Goal: Transaction & Acquisition: Purchase product/service

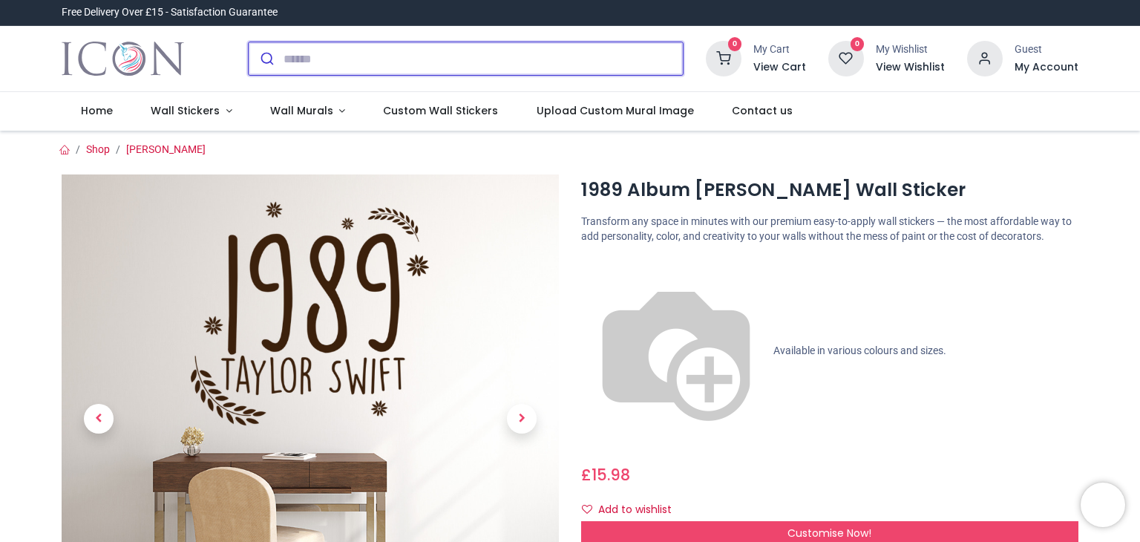
click at [321, 56] on input "search" at bounding box center [483, 58] width 399 height 33
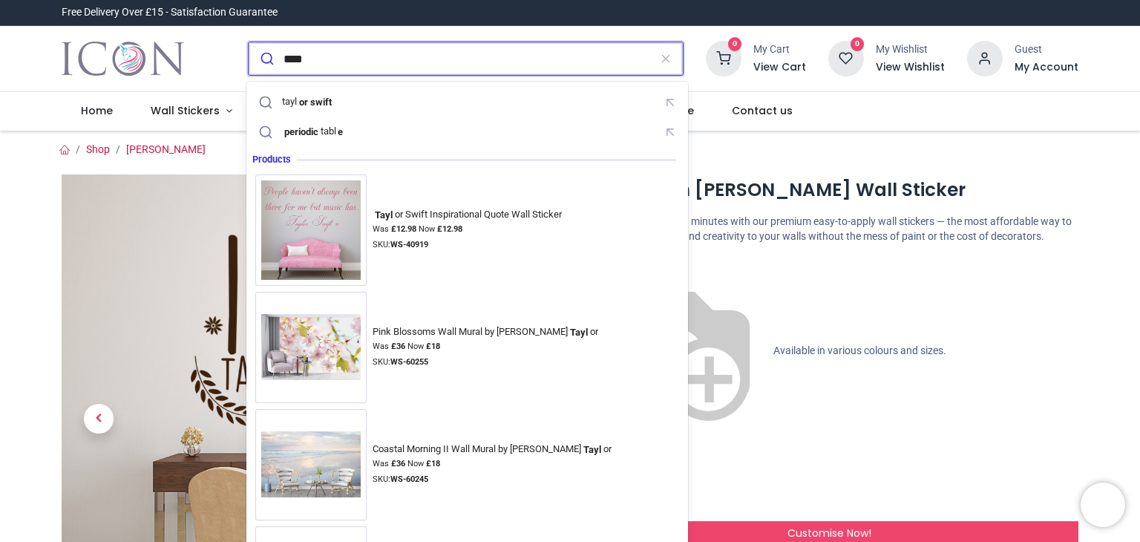
type input "**********"
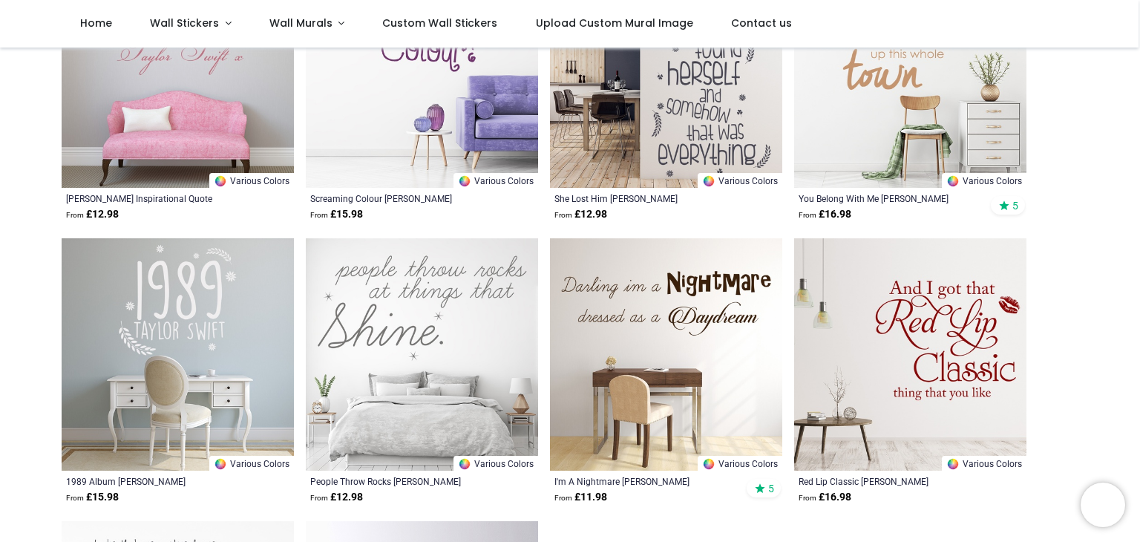
scroll to position [297, 0]
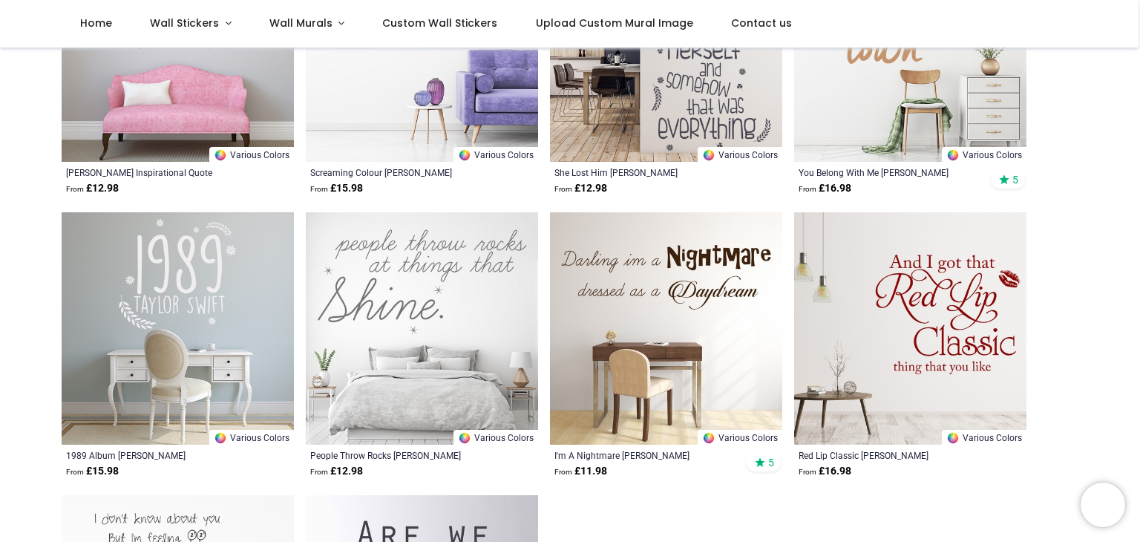
click at [701, 287] on img at bounding box center [666, 328] width 232 height 232
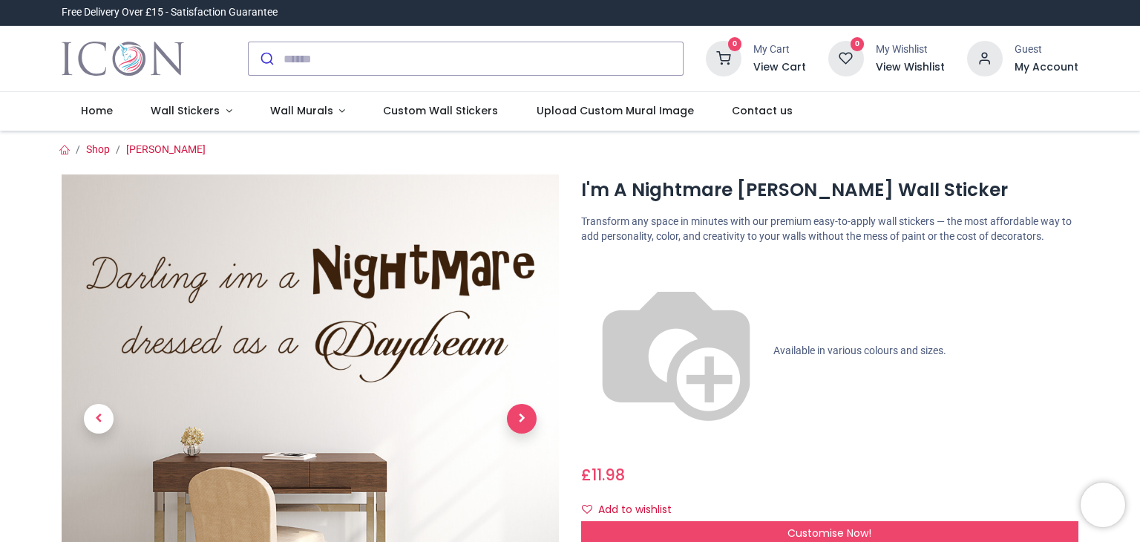
click at [526, 419] on span "Next" at bounding box center [522, 419] width 30 height 30
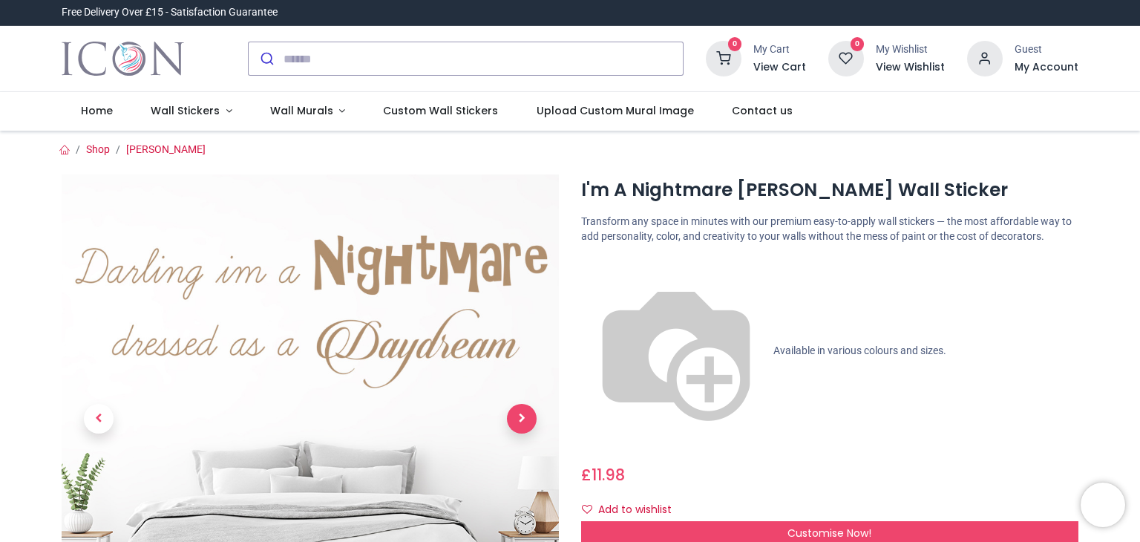
click at [523, 420] on span "Next" at bounding box center [522, 419] width 30 height 30
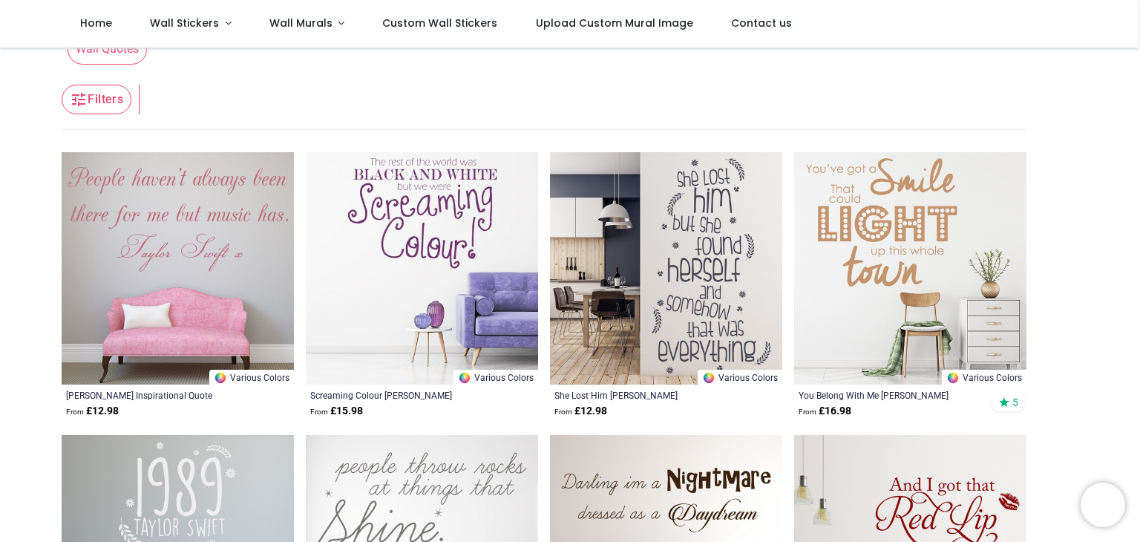
scroll to position [74, 0]
click at [871, 214] on img at bounding box center [910, 268] width 232 height 232
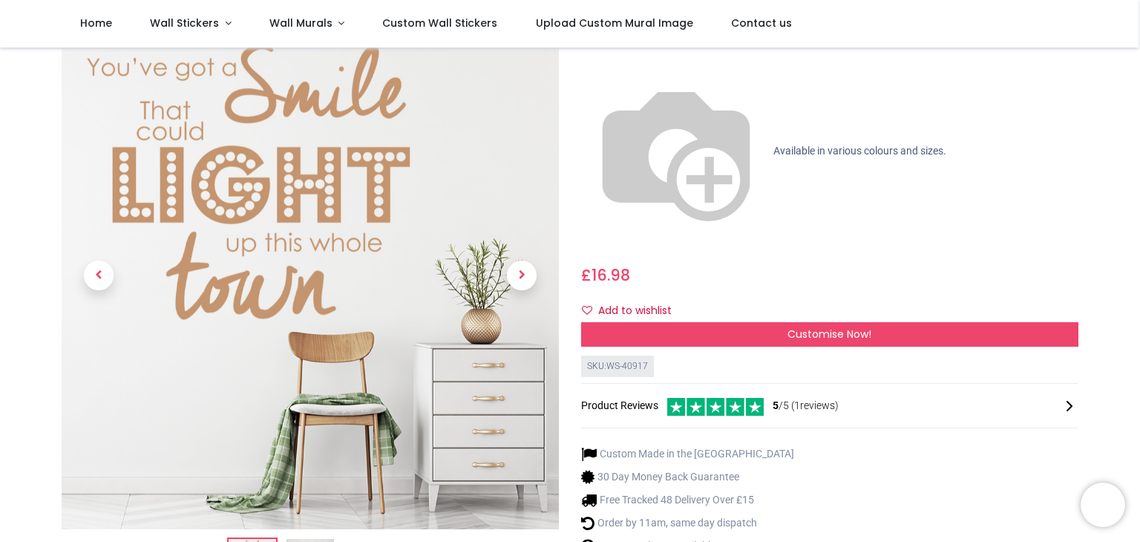
scroll to position [74, 0]
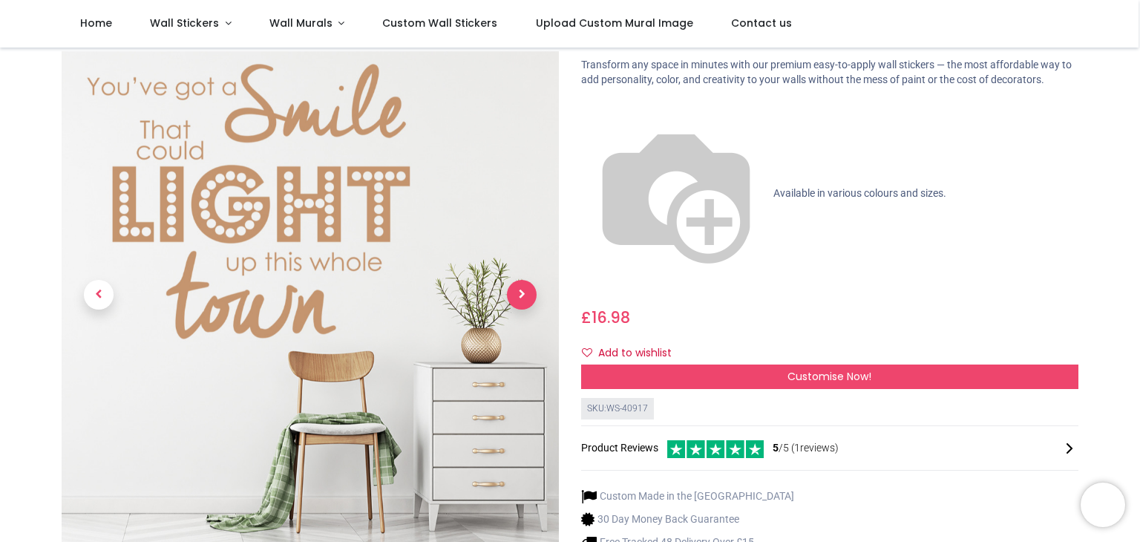
click at [520, 281] on span "Next" at bounding box center [522, 296] width 30 height 30
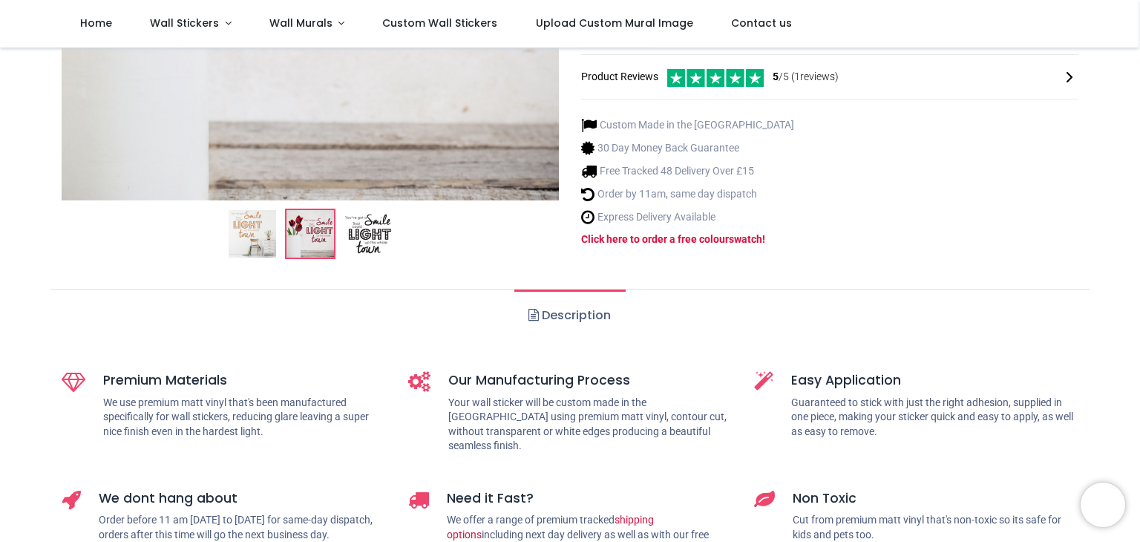
scroll to position [371, 0]
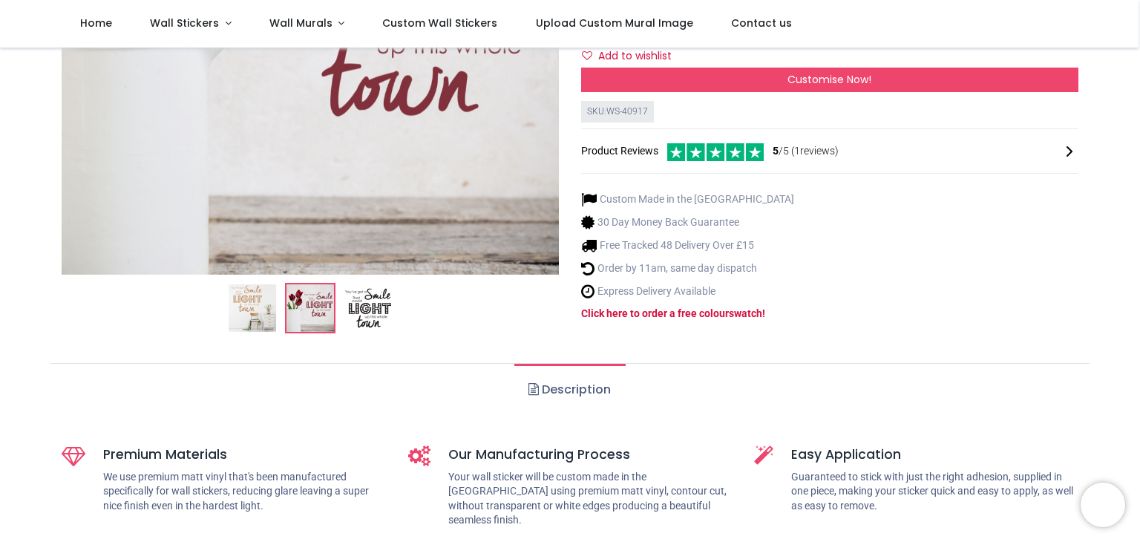
click at [367, 284] on img at bounding box center [368, 308] width 48 height 48
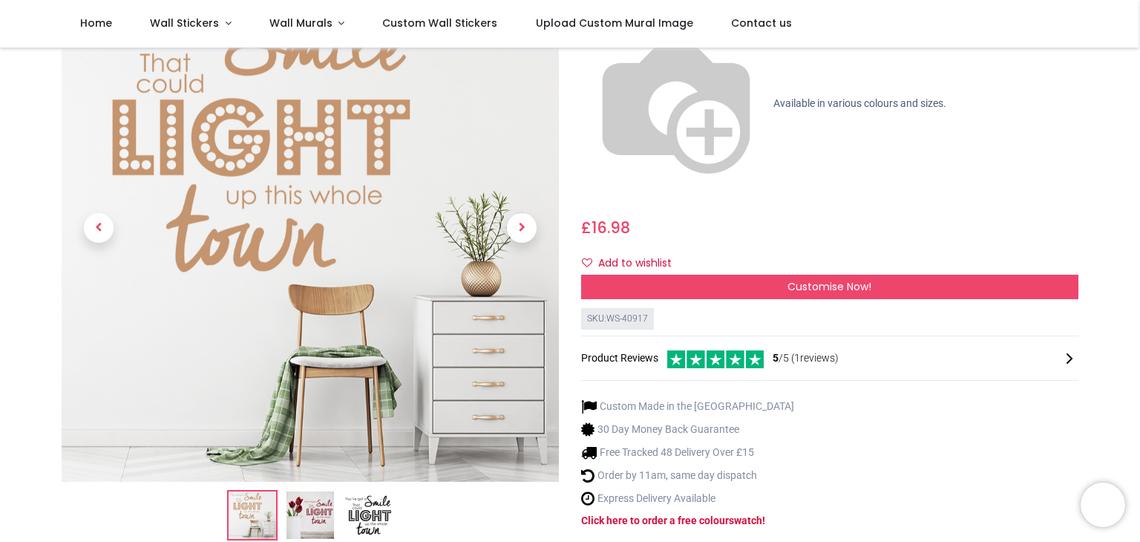
scroll to position [387, 0]
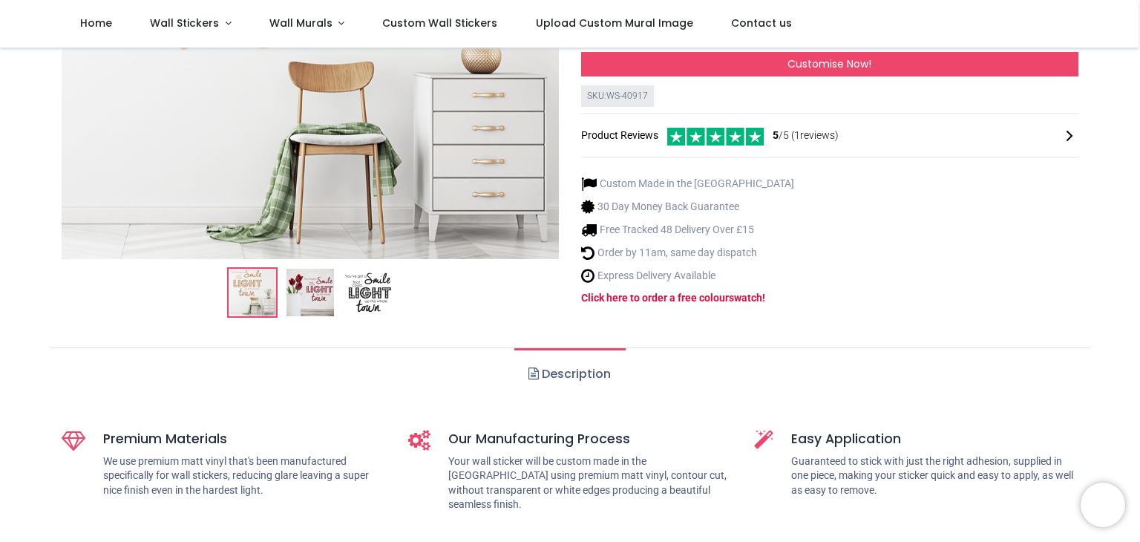
click at [585, 348] on link "Description" at bounding box center [569, 374] width 111 height 52
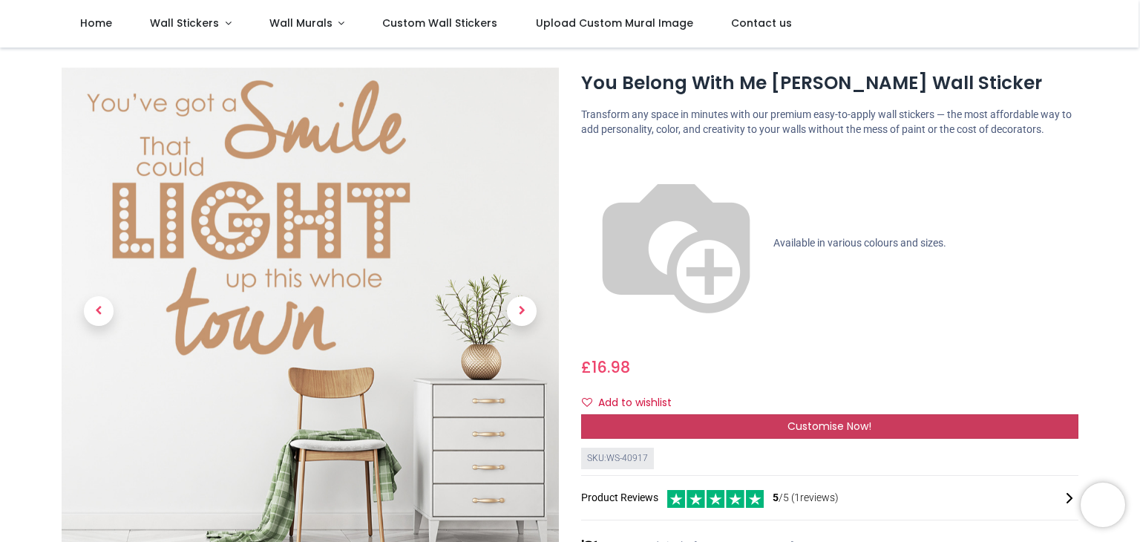
scroll to position [16, 0]
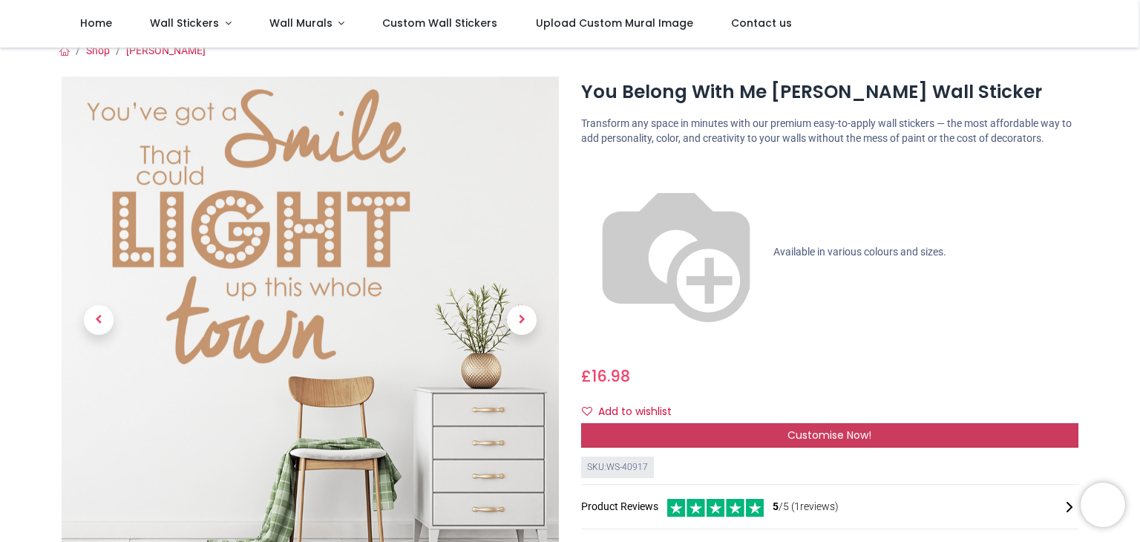
click at [742, 423] on div "Customise Now!" at bounding box center [829, 435] width 497 height 25
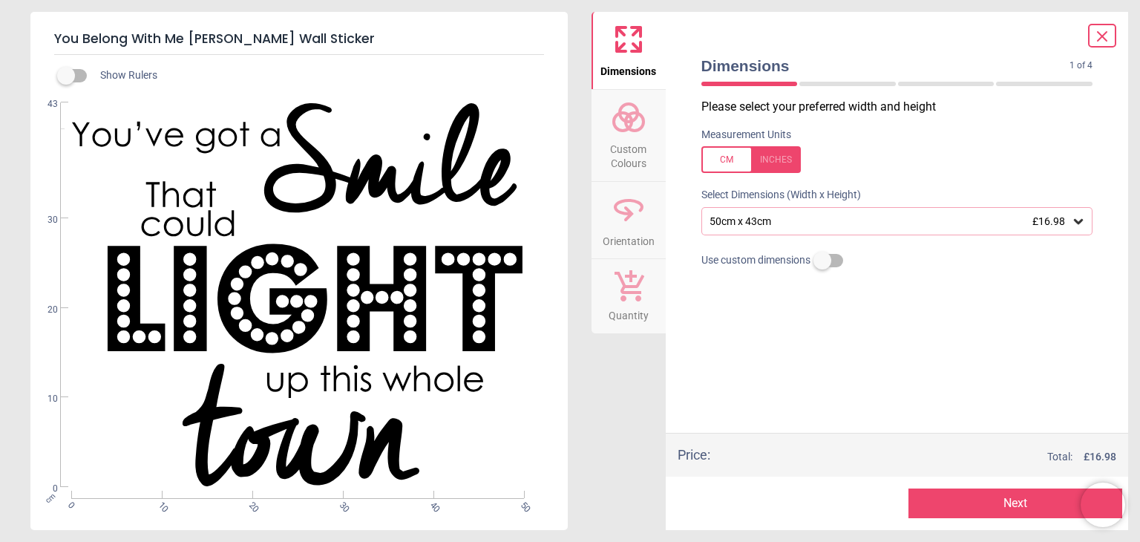
click at [1079, 224] on icon at bounding box center [1078, 221] width 9 height 5
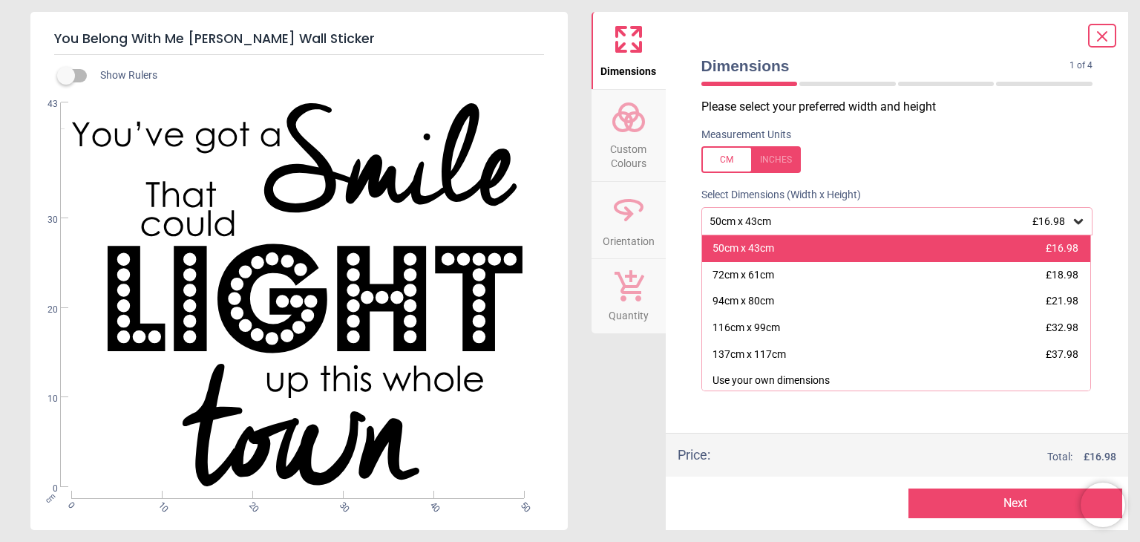
click at [1012, 250] on div "50cm x 43cm £16.98" at bounding box center [896, 248] width 389 height 27
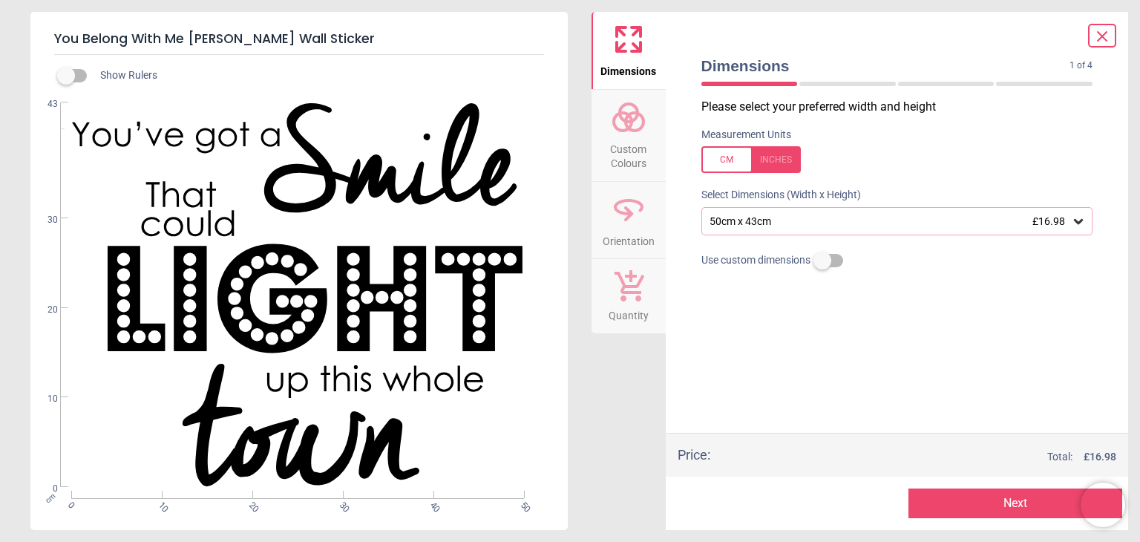
click at [1076, 220] on icon at bounding box center [1078, 221] width 9 height 5
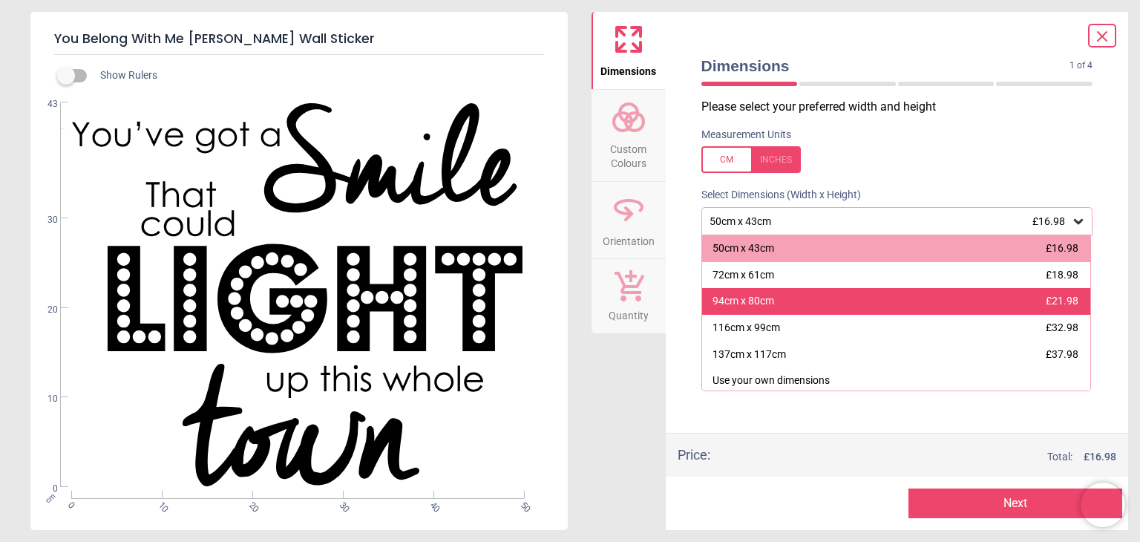
click at [980, 301] on div "94cm x 80cm £21.98" at bounding box center [896, 301] width 389 height 27
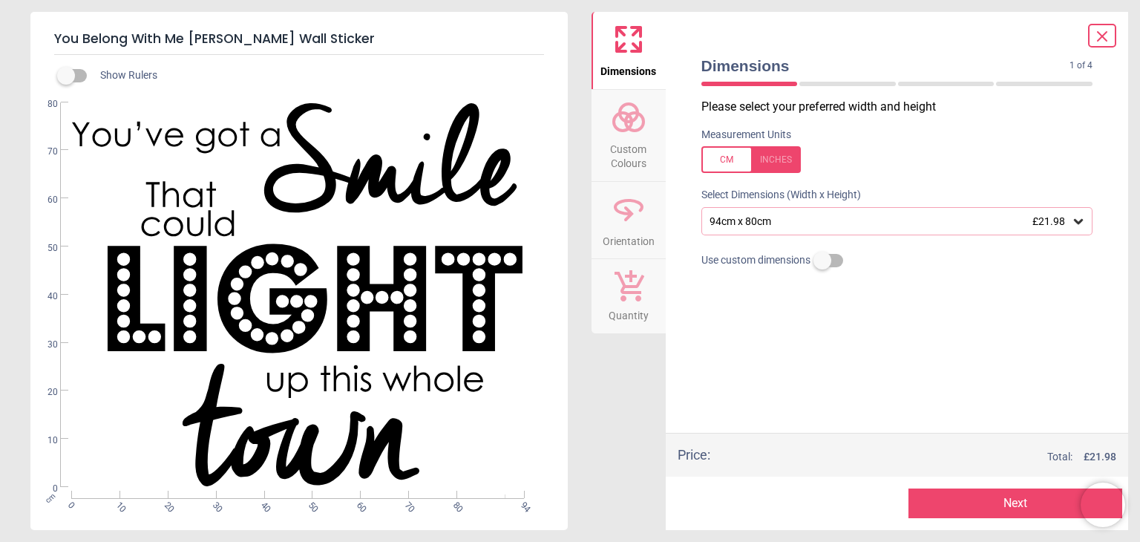
click at [624, 133] on icon at bounding box center [629, 117] width 36 height 36
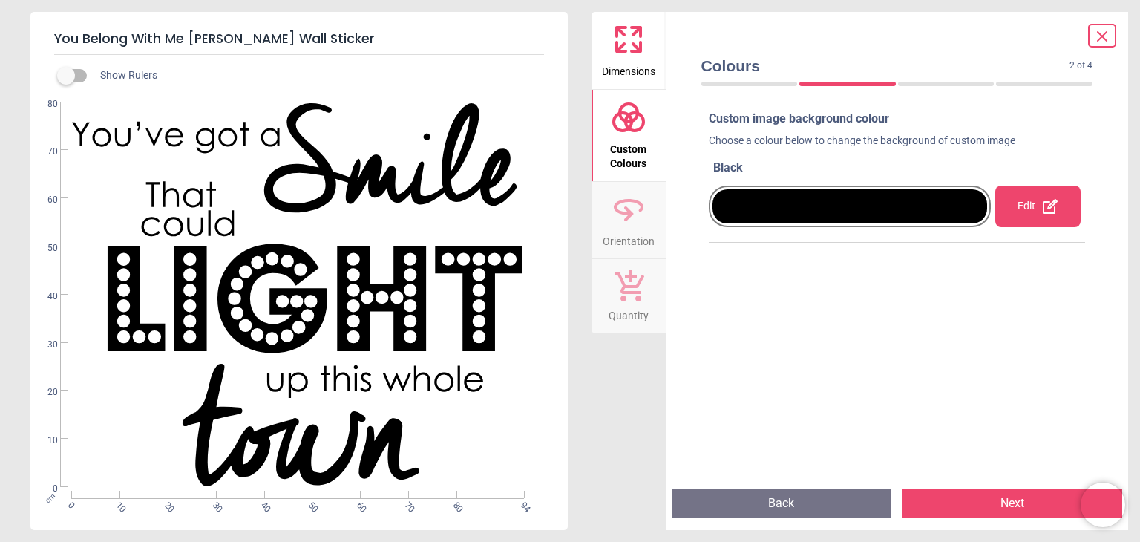
click at [618, 30] on icon at bounding box center [621, 31] width 9 height 9
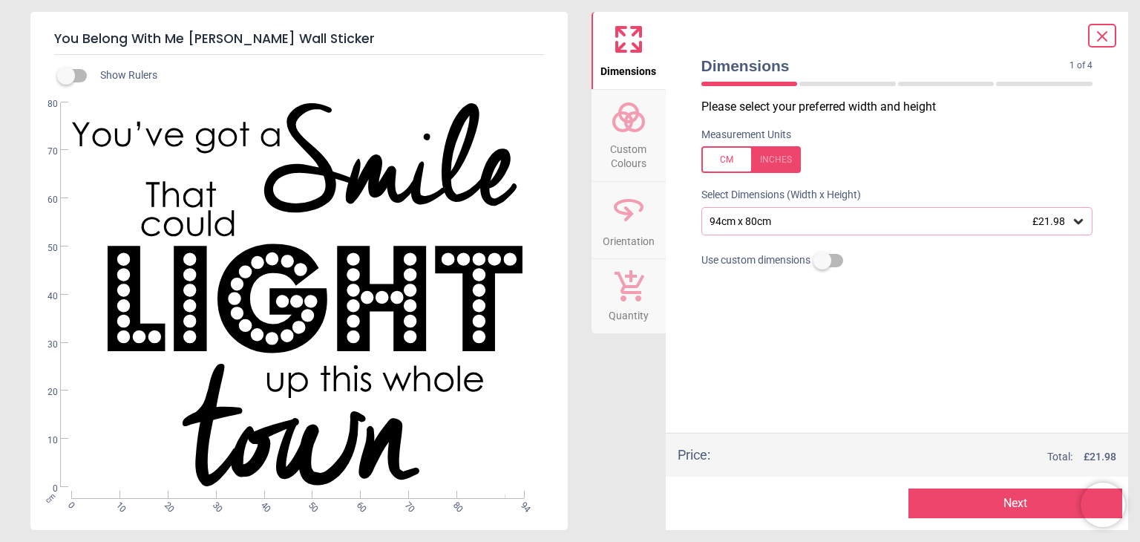
click at [621, 137] on span "Custom Colours" at bounding box center [628, 153] width 71 height 36
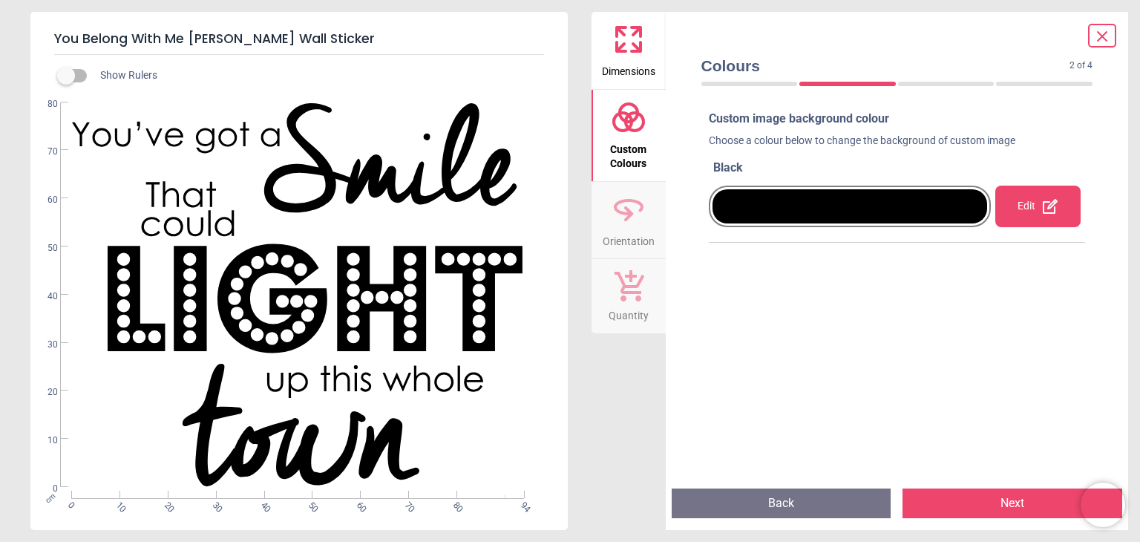
click at [632, 220] on icon at bounding box center [629, 210] width 36 height 36
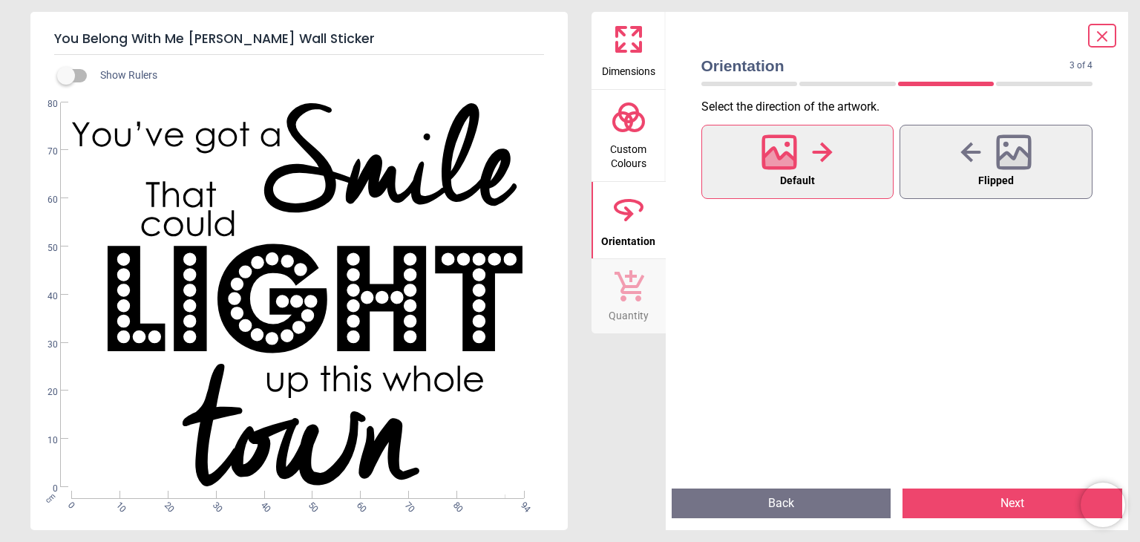
click at [635, 307] on span "Quantity" at bounding box center [629, 312] width 40 height 22
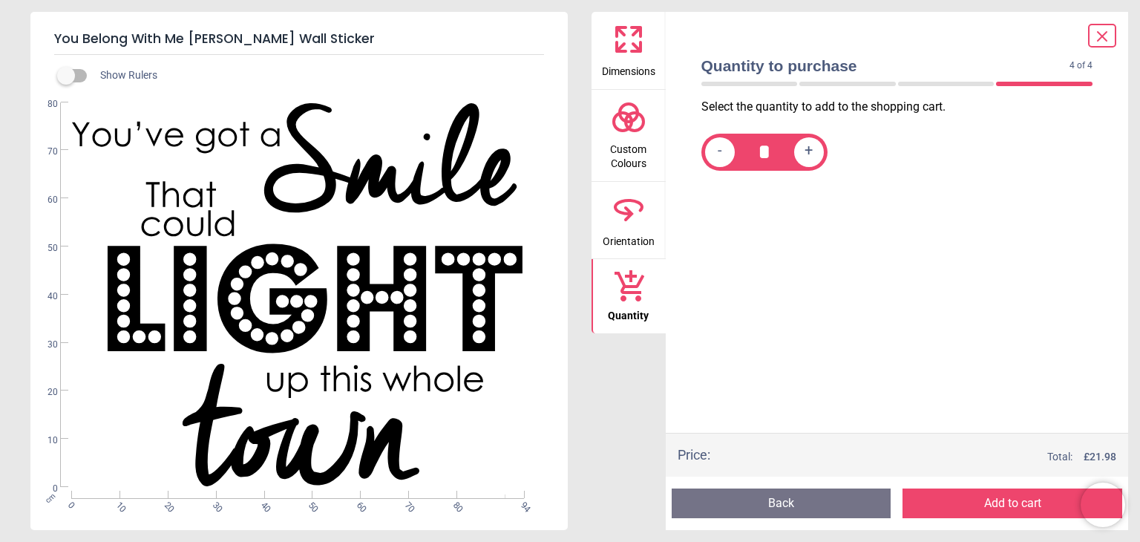
click at [626, 54] on icon at bounding box center [629, 40] width 36 height 36
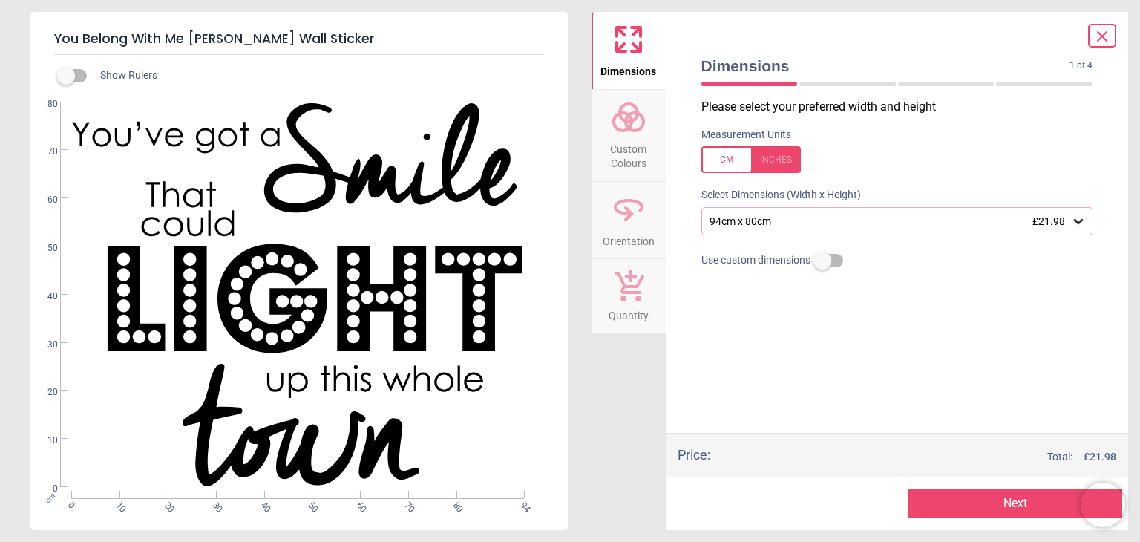
click at [620, 136] on span "Custom Colours" at bounding box center [628, 153] width 71 height 36
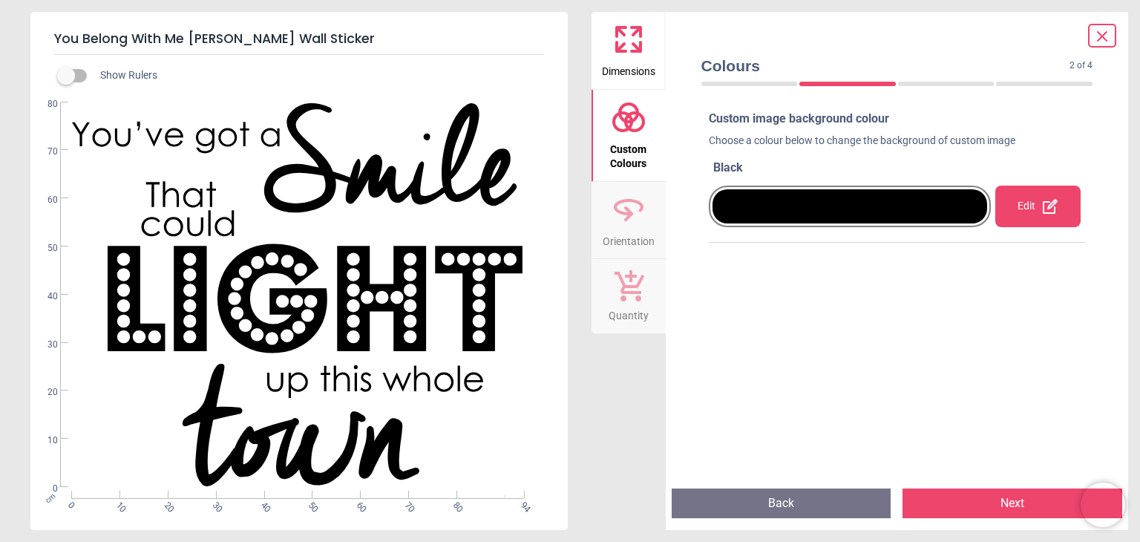
click at [992, 506] on button "Next" at bounding box center [1013, 503] width 220 height 30
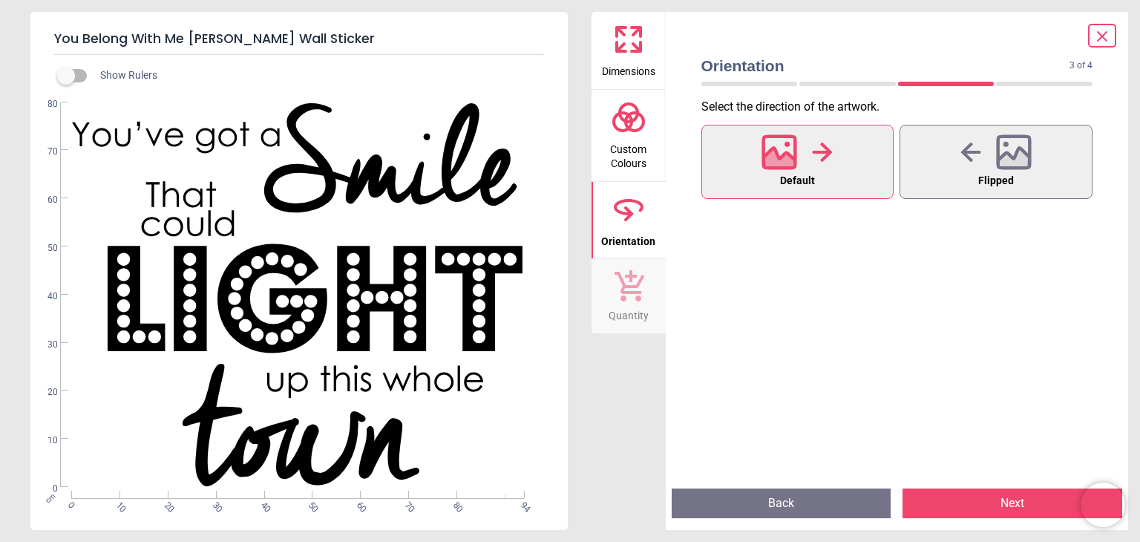
click at [991, 508] on button "Next" at bounding box center [1013, 503] width 220 height 30
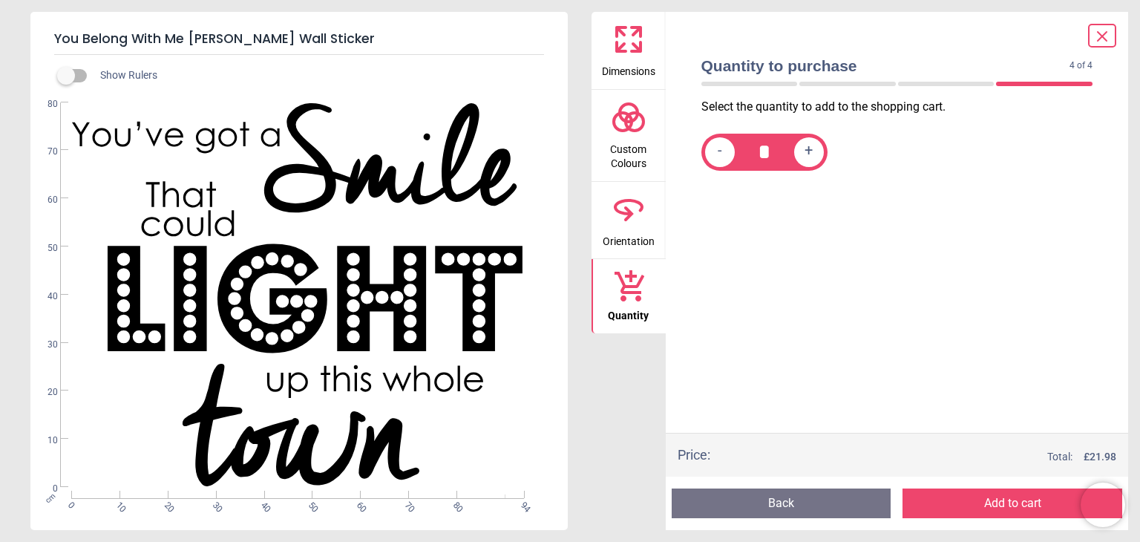
click at [984, 509] on button "Add to cart" at bounding box center [1013, 503] width 220 height 30
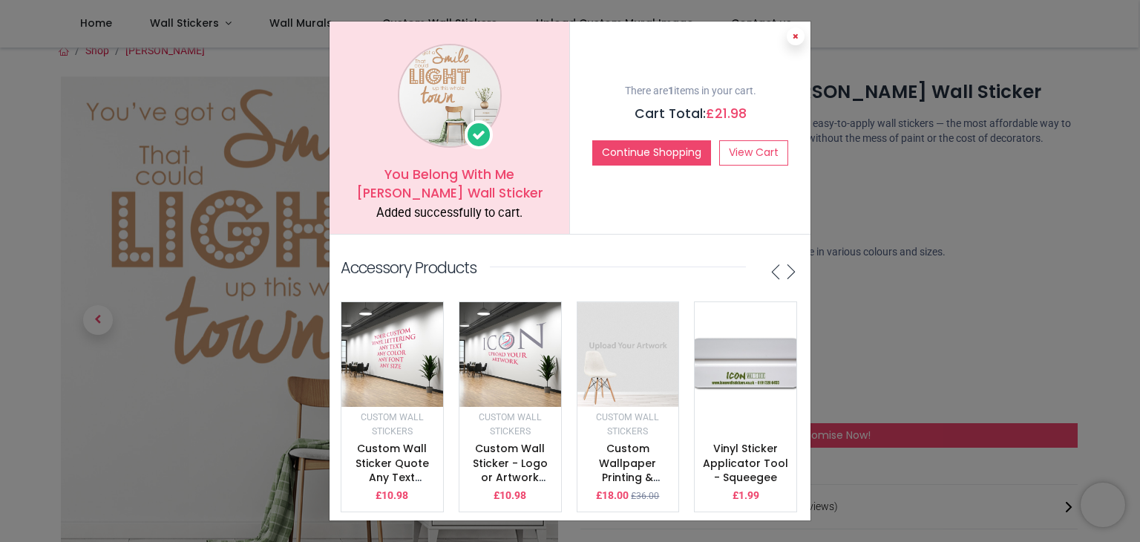
click at [793, 39] on icon at bounding box center [796, 36] width 6 height 7
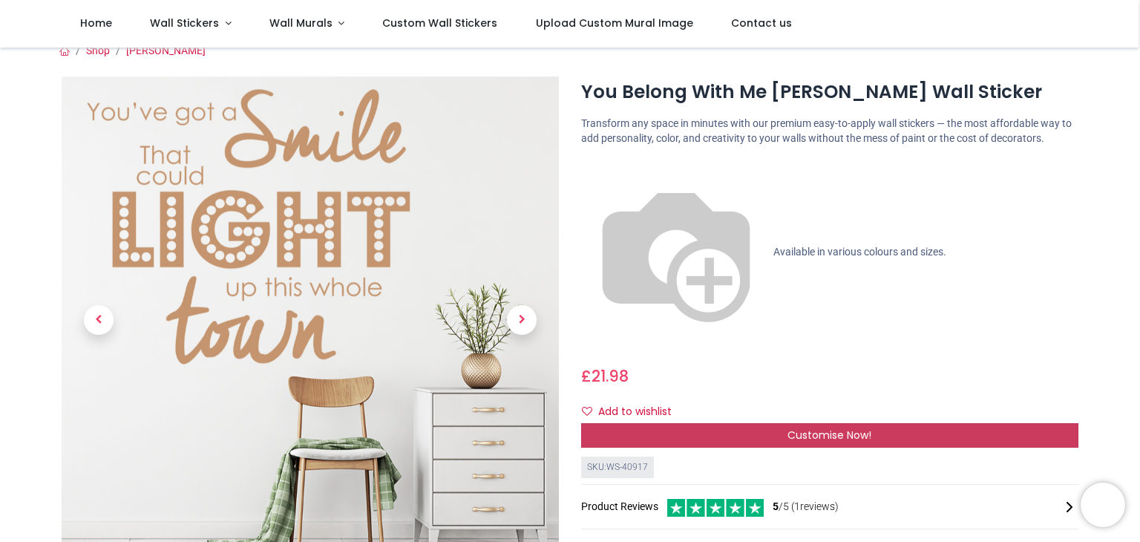
click at [752, 423] on div "Customise Now!" at bounding box center [829, 435] width 497 height 25
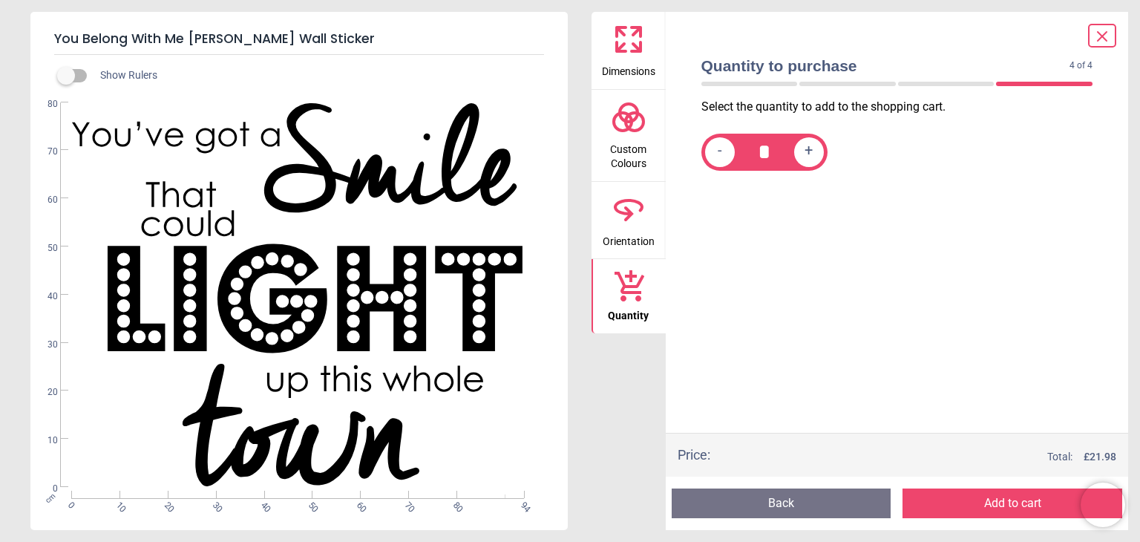
click at [612, 34] on icon at bounding box center [629, 40] width 36 height 36
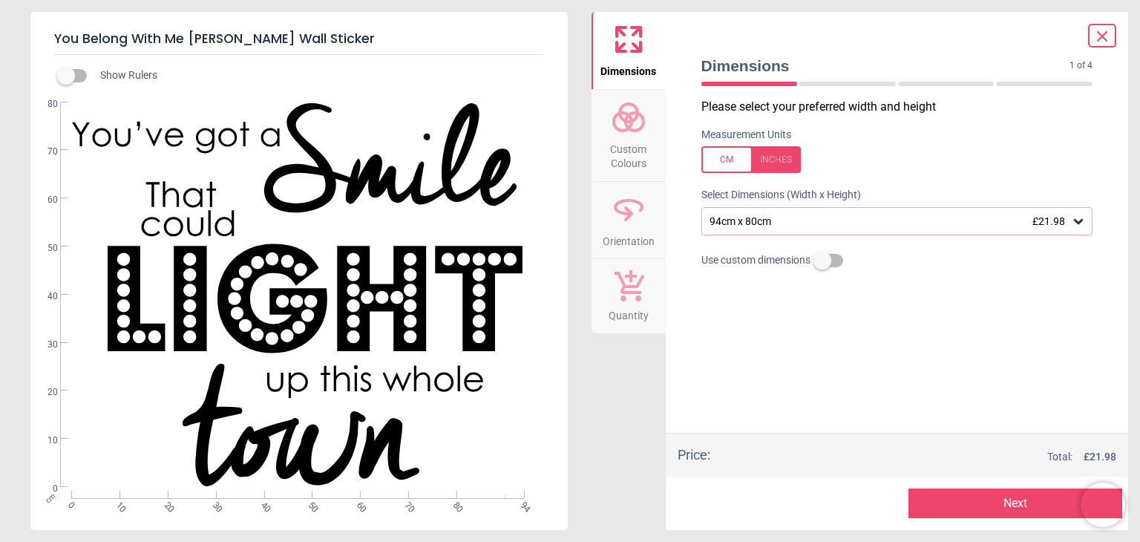
click at [620, 130] on circle at bounding box center [623, 122] width 18 height 18
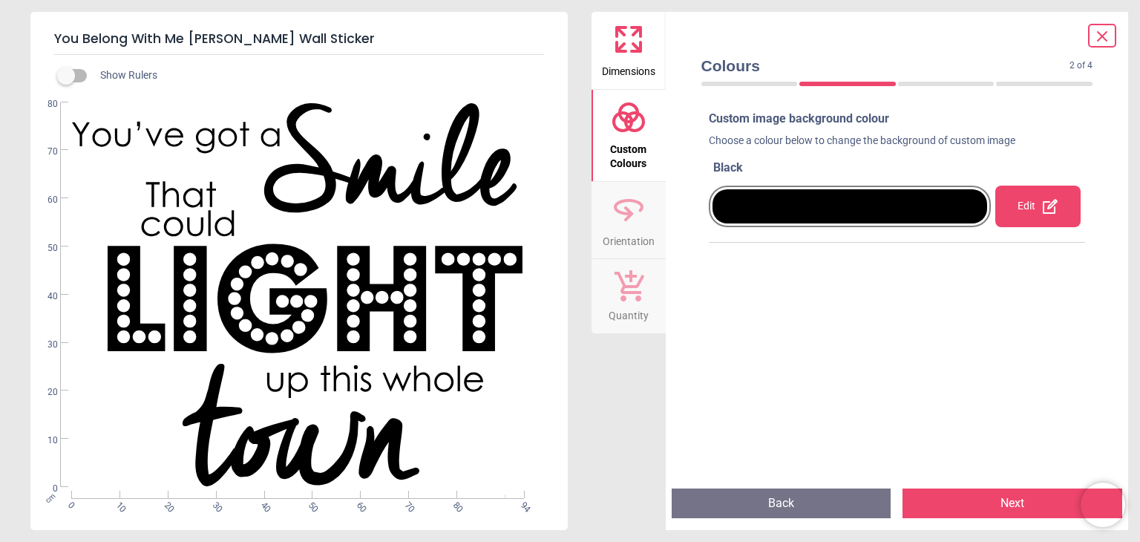
click at [617, 223] on icon at bounding box center [629, 210] width 36 height 36
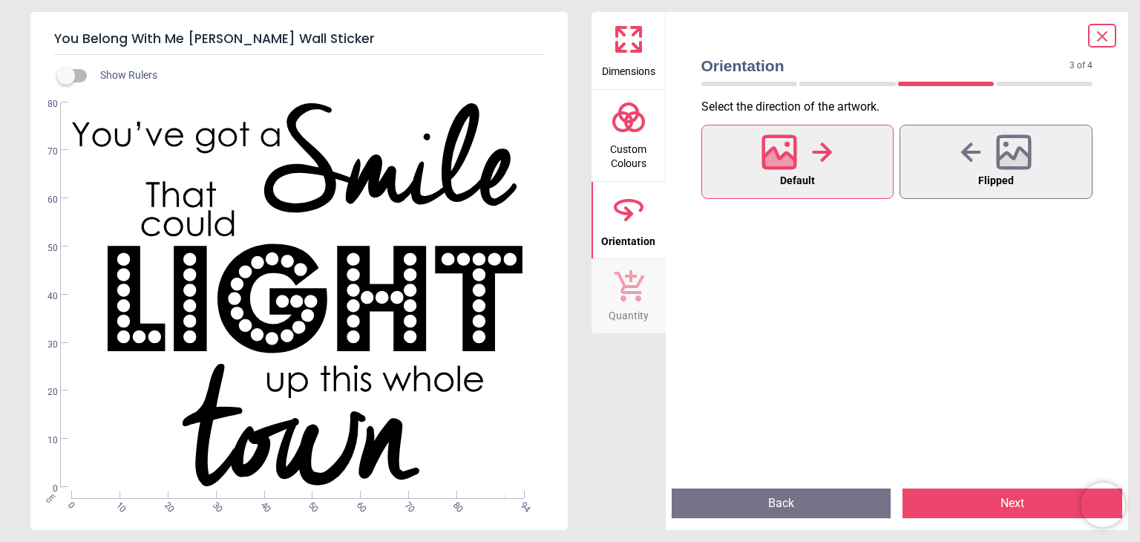
click at [621, 285] on icon at bounding box center [628, 285] width 31 height 33
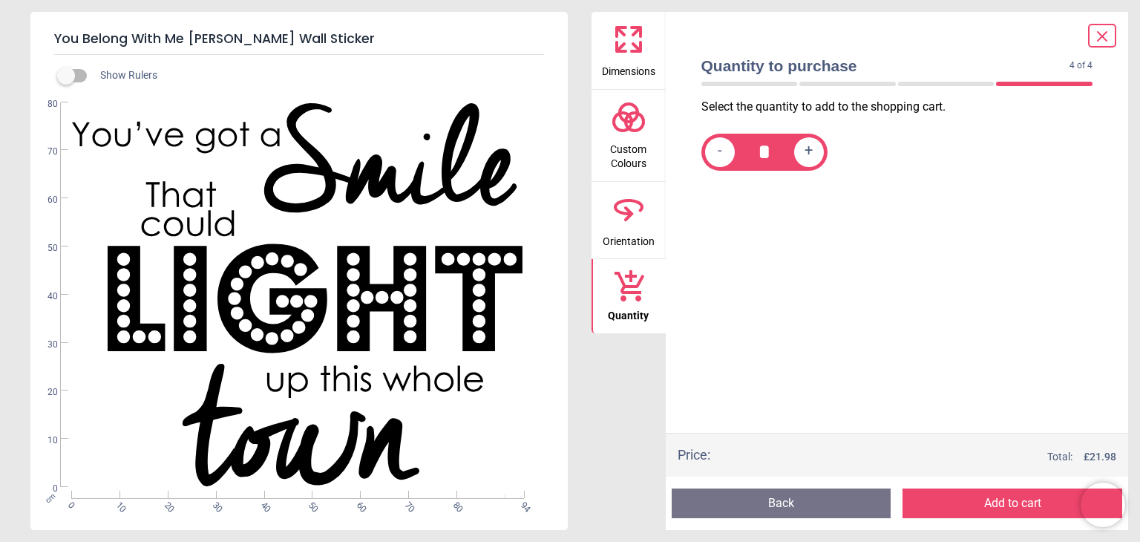
click at [1012, 509] on button "Add to cart" at bounding box center [1013, 503] width 220 height 30
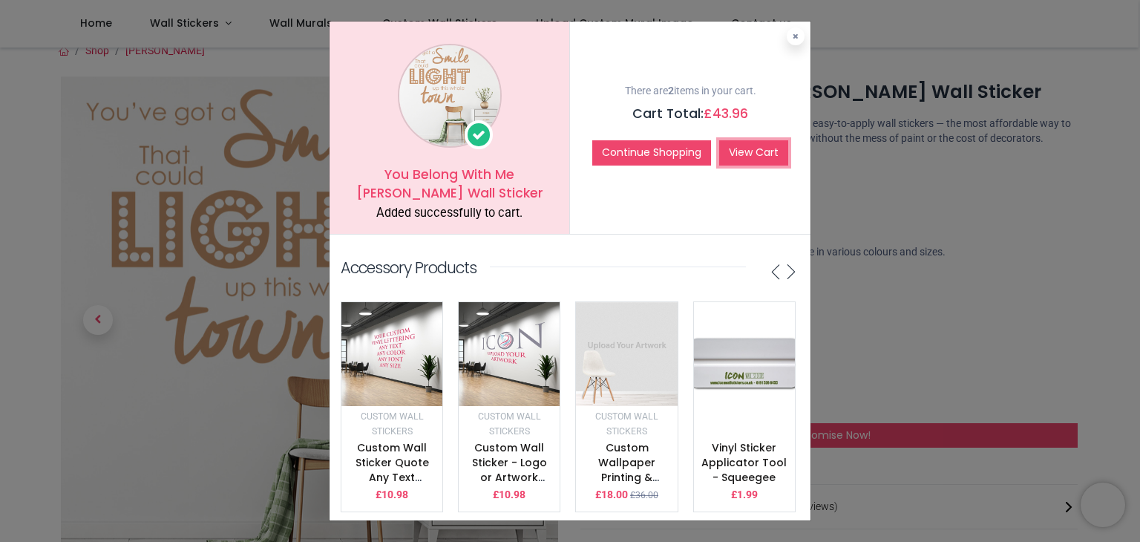
click at [736, 153] on link "View Cart" at bounding box center [753, 152] width 69 height 25
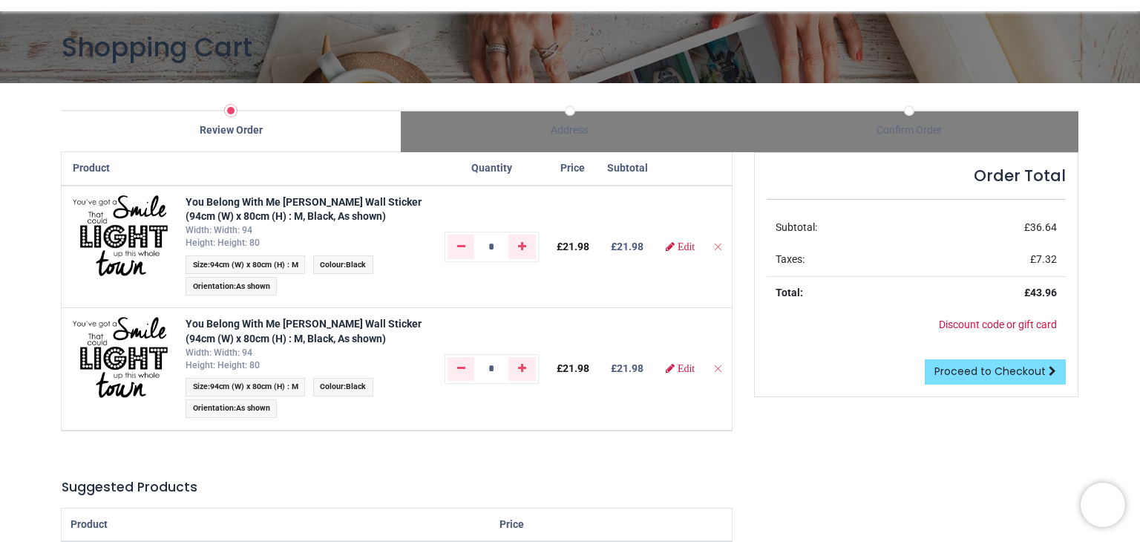
scroll to position [148, 0]
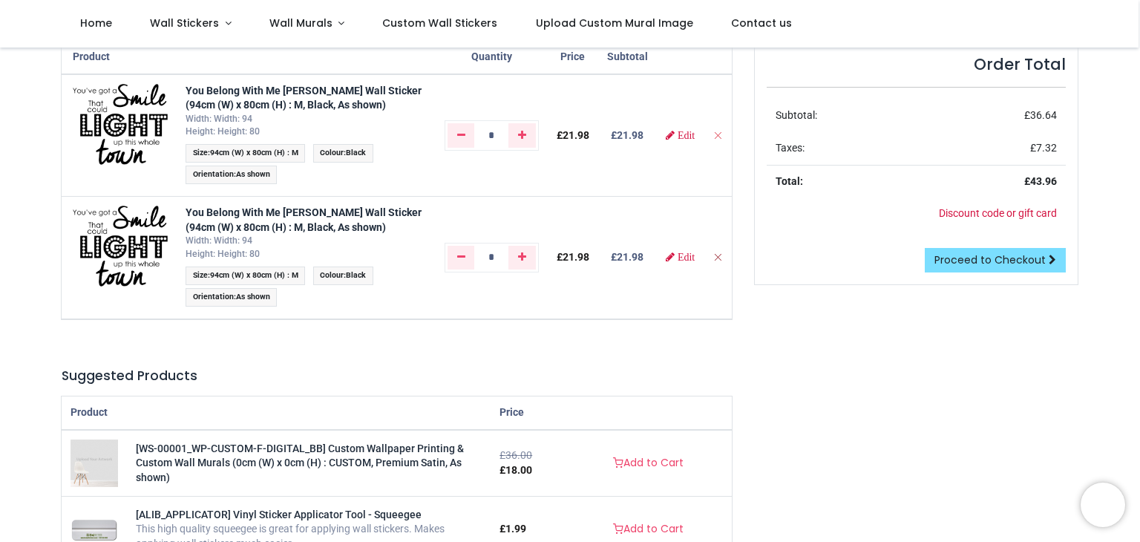
click at [718, 255] on icon "Remove from cart" at bounding box center [718, 257] width 10 height 10
type input "*"
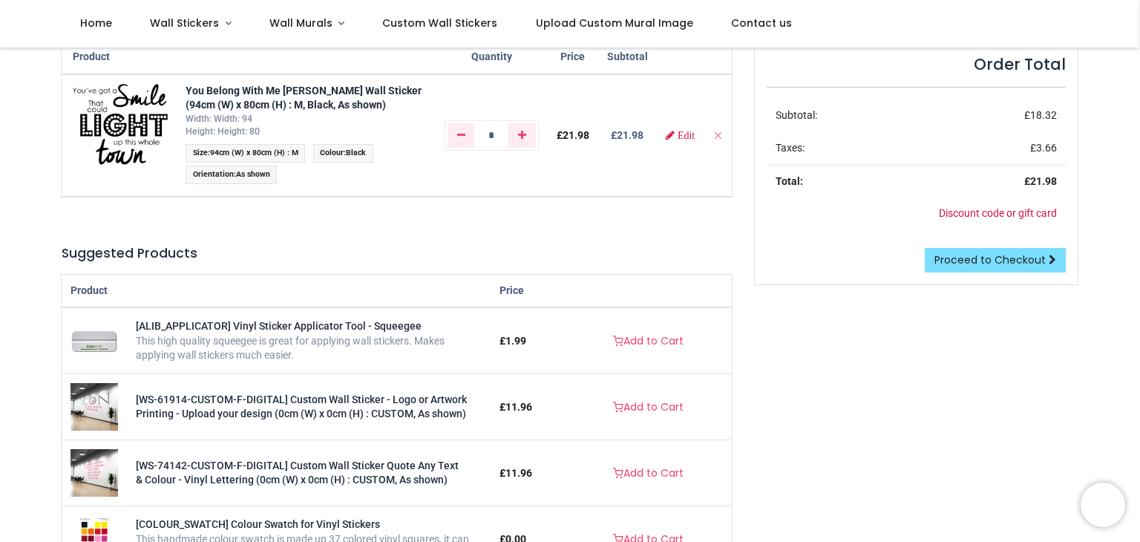
scroll to position [74, 0]
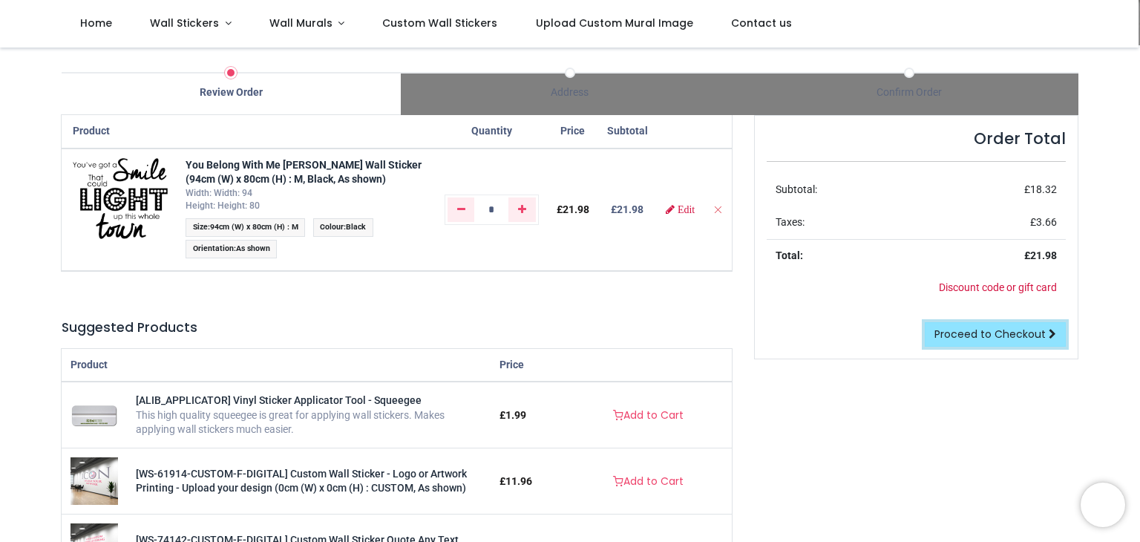
click at [952, 333] on span "Proceed to Checkout" at bounding box center [990, 334] width 111 height 15
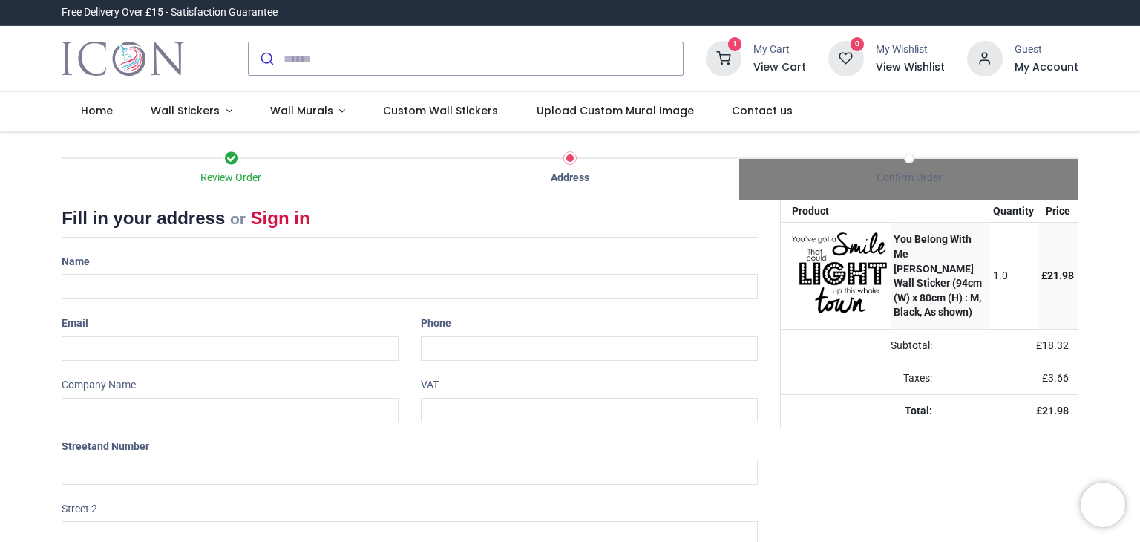
select select "***"
click at [994, 65] on icon at bounding box center [985, 59] width 36 height 36
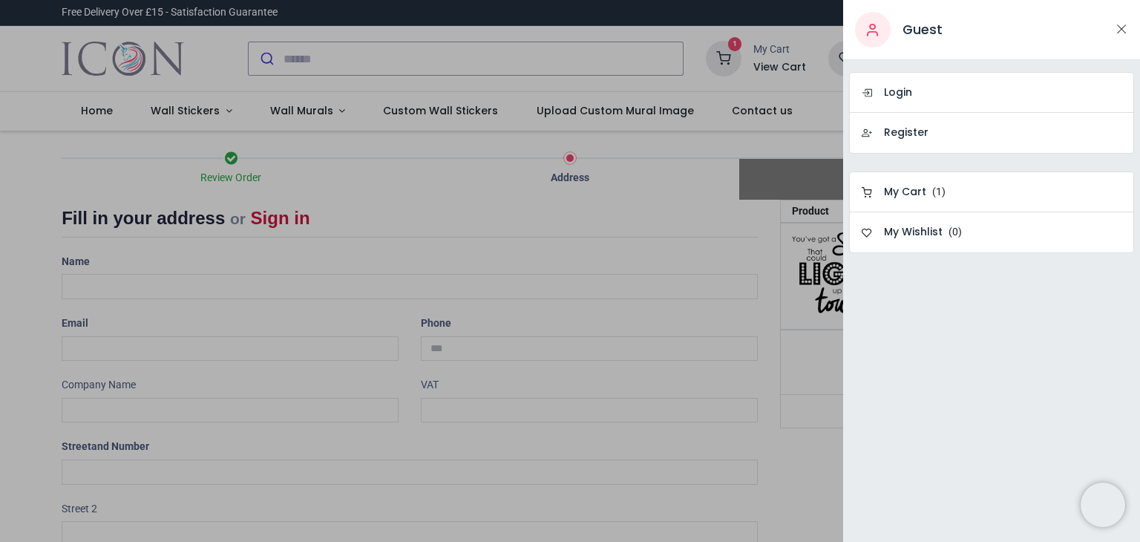
click at [877, 31] on icon at bounding box center [873, 30] width 36 height 36
drag, startPoint x: 1122, startPoint y: 30, endPoint x: 793, endPoint y: 143, distance: 348.1
click at [1122, 31] on button "Close" at bounding box center [1121, 29] width 13 height 19
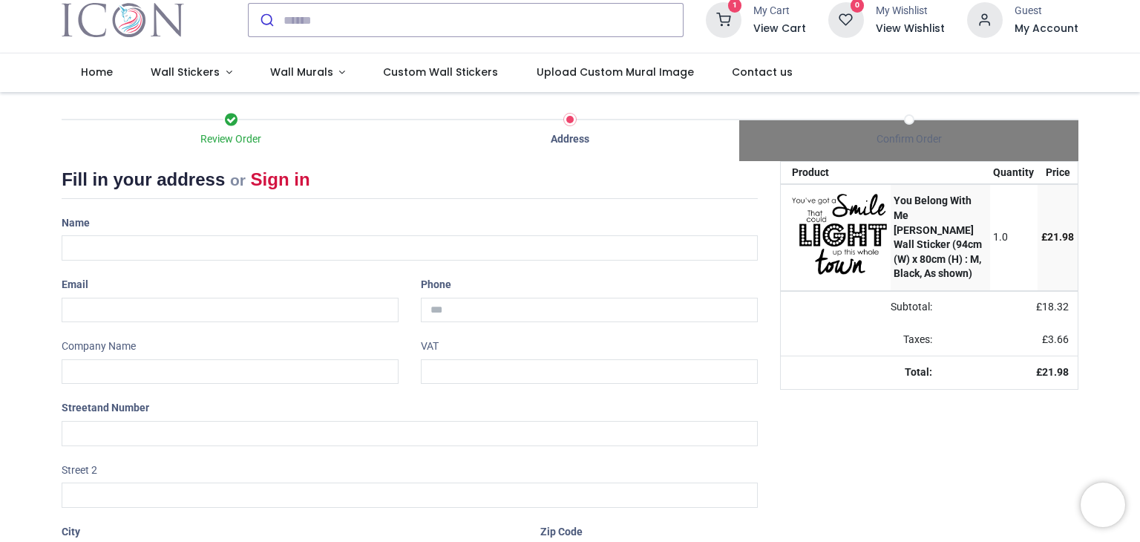
scroll to position [74, 0]
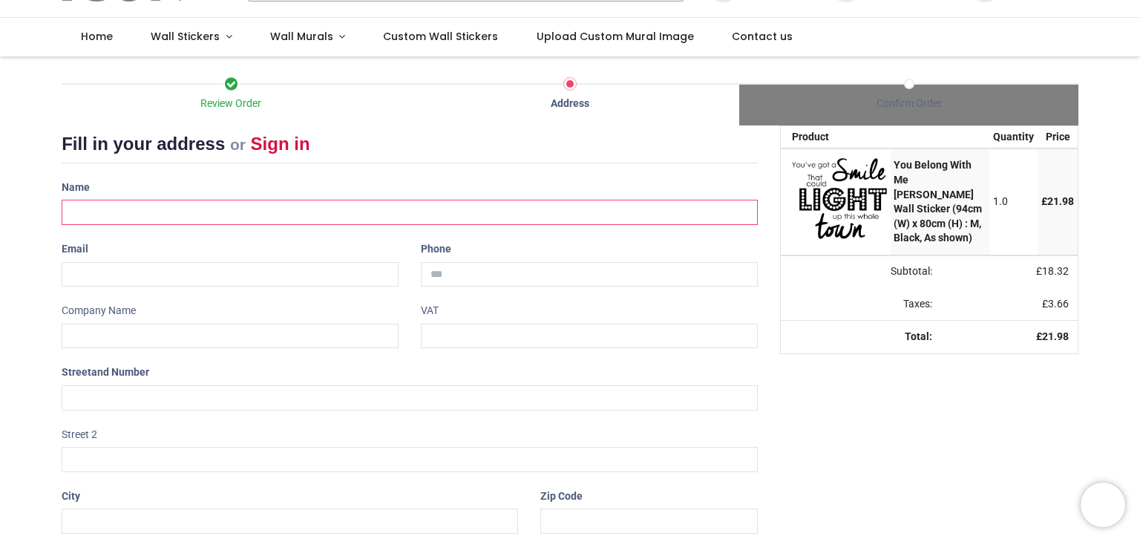
click at [76, 209] on input "text" at bounding box center [410, 212] width 696 height 25
type input "**********"
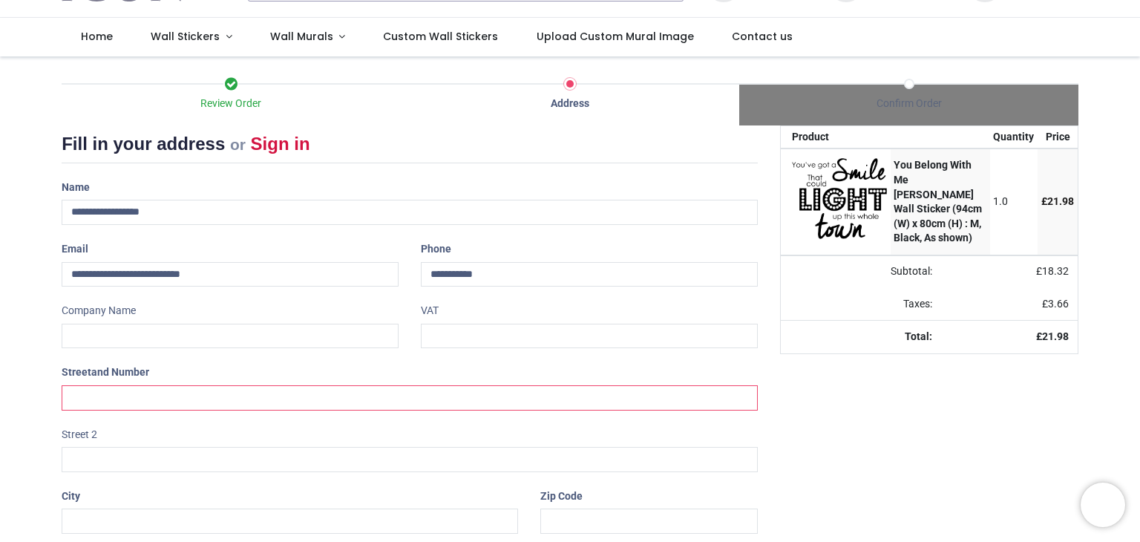
type input "**********"
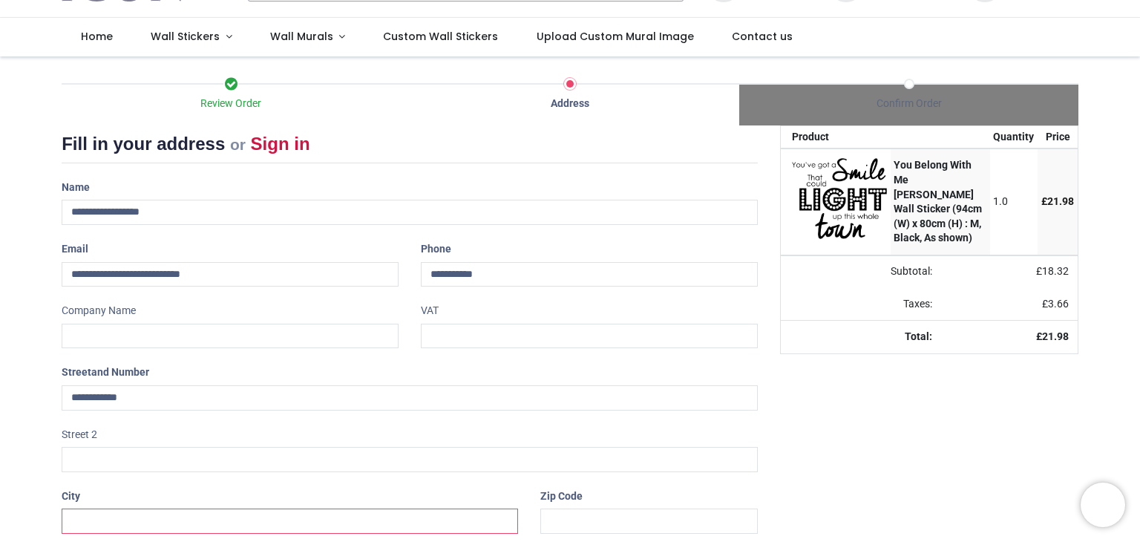
type input "**********"
type input "*******"
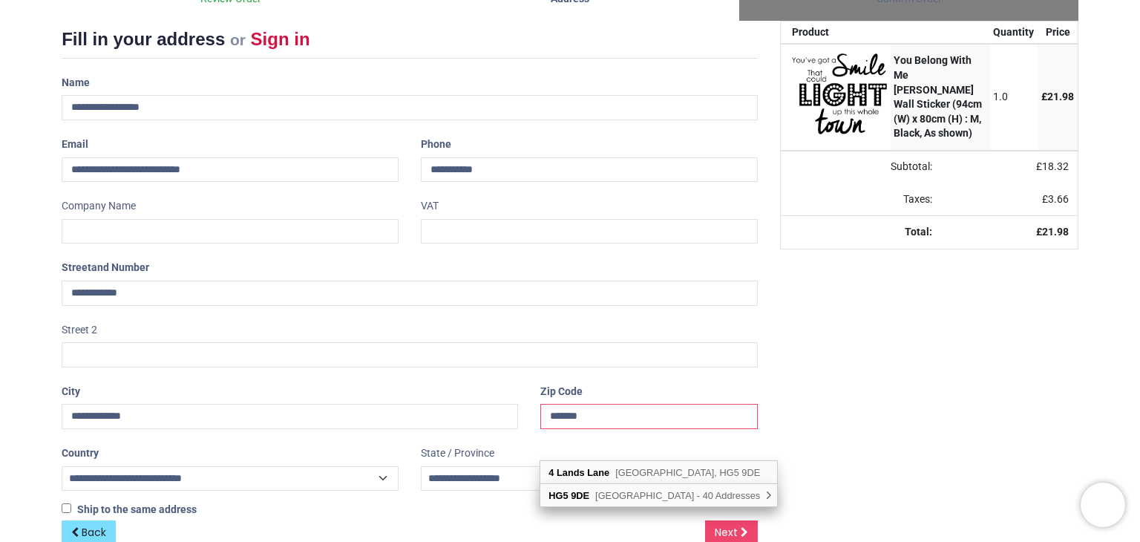
scroll to position [209, 0]
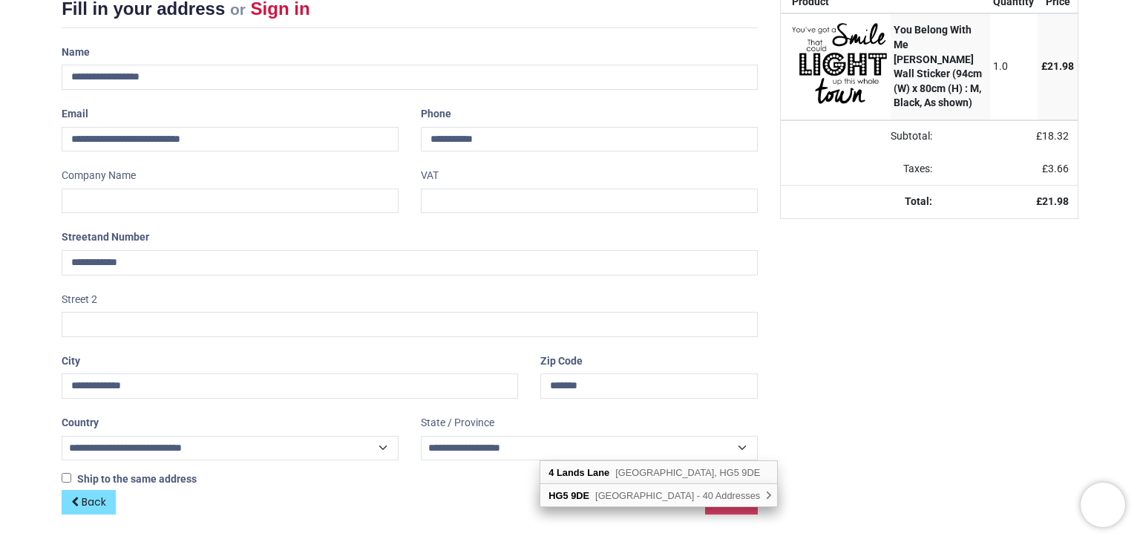
click at [923, 381] on div "Your order: £ 21.98 Product Quantity Price You Belong With Me Taylor Swift Wall…" at bounding box center [929, 264] width 321 height 548
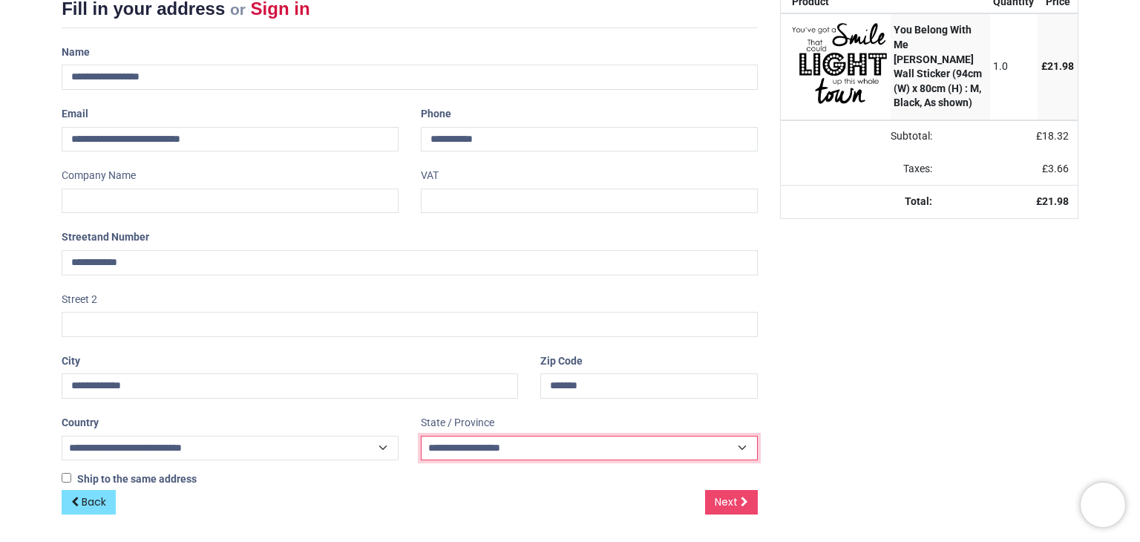
click at [742, 443] on select "**********" at bounding box center [589, 448] width 337 height 24
select select "***"
click at [421, 436] on select "**********" at bounding box center [589, 448] width 337 height 24
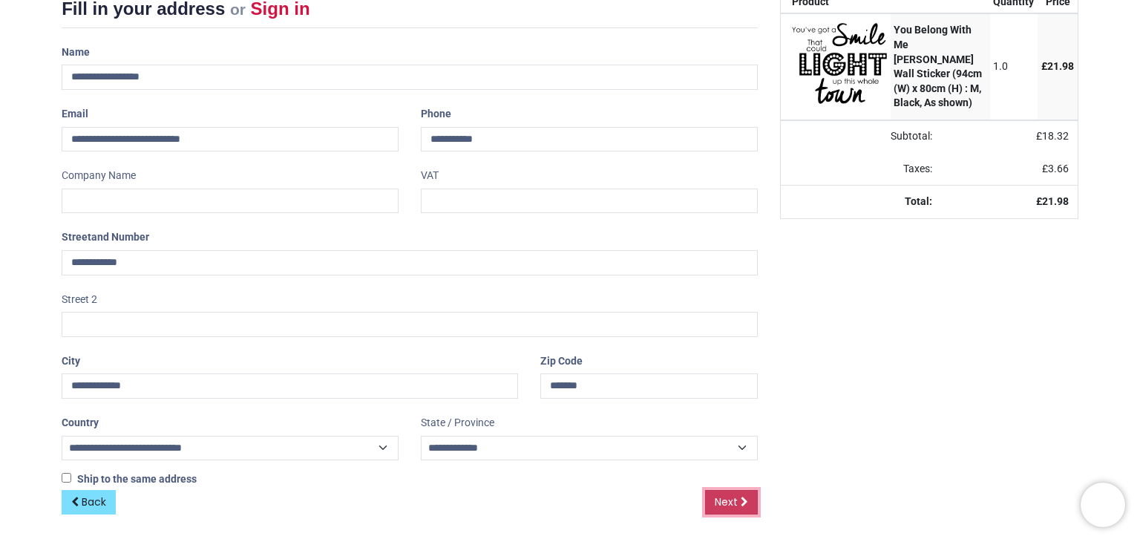
click at [716, 505] on span "Next" at bounding box center [726, 501] width 23 height 15
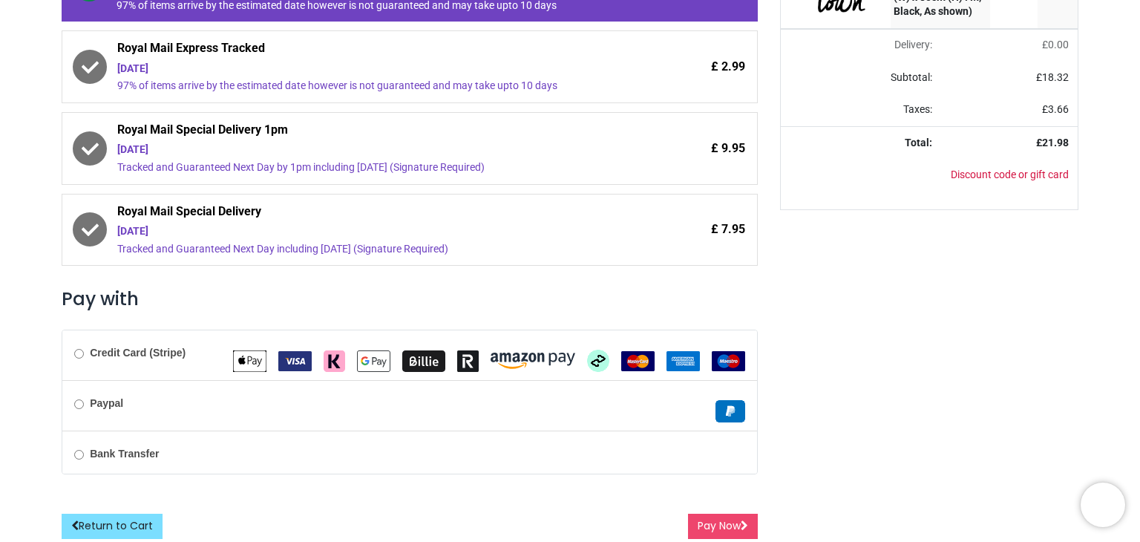
scroll to position [301, 0]
click at [731, 523] on button "Pay Now" at bounding box center [723, 525] width 70 height 25
